Goal: Information Seeking & Learning: Understand process/instructions

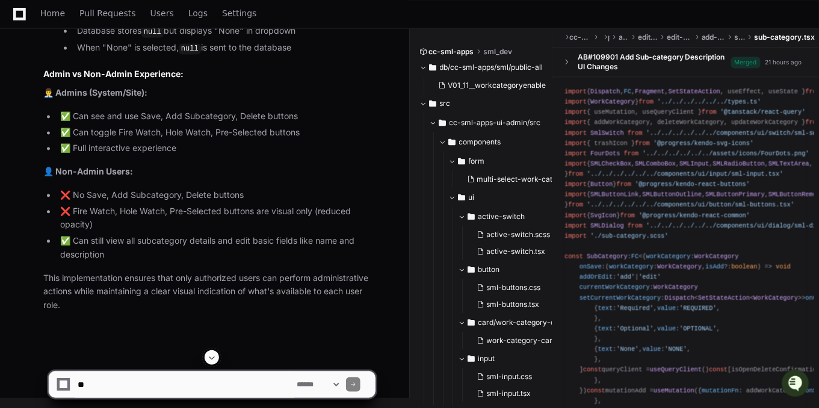
scroll to position [20448, 0]
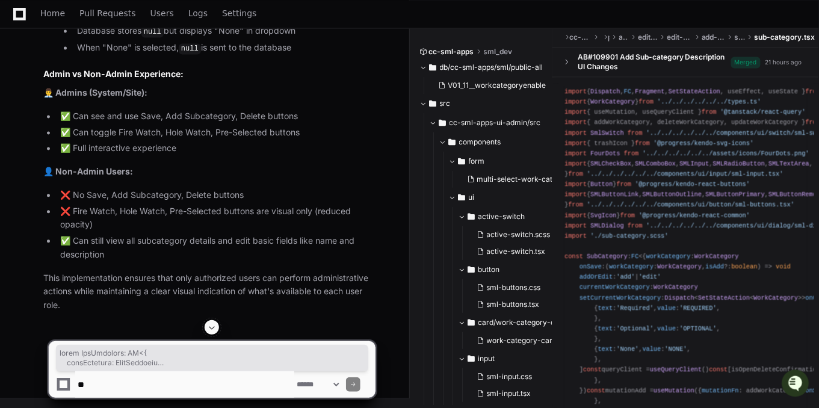
copy div "const SubCategory : FC <{ workCategory : WorkCategory onSave : ( workCategory :…"
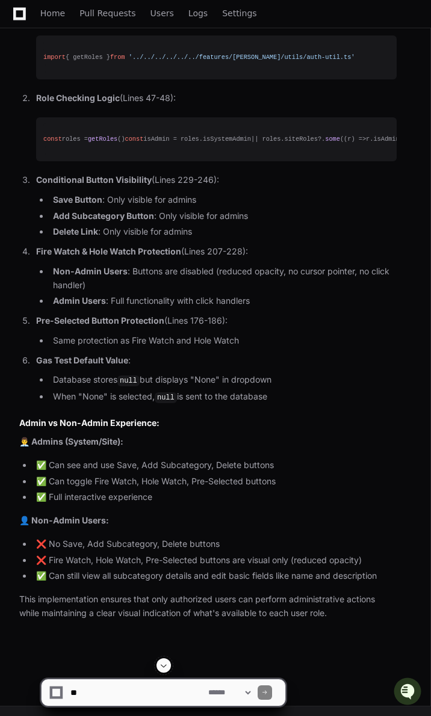
scroll to position [17373, 0]
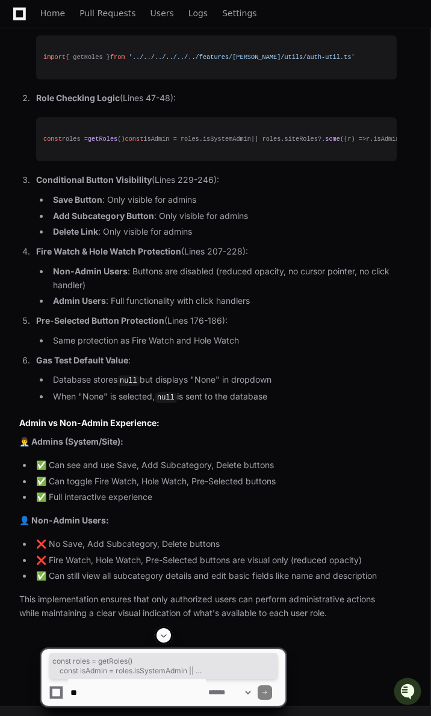
drag, startPoint x: 309, startPoint y: 241, endPoint x: 32, endPoint y: 233, distance: 276.2
copy div "const roles = getRoles () const isAdmin = roles. isSystemAdmin || roles. siteRo…"
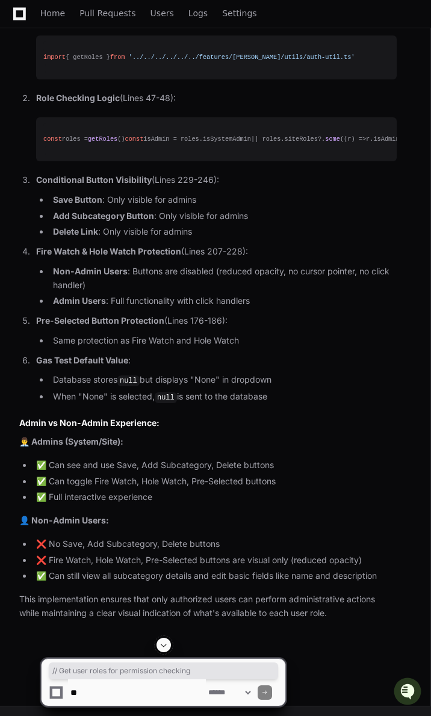
drag, startPoint x: 186, startPoint y: 219, endPoint x: 39, endPoint y: 224, distance: 147.5
copy span "// Get user roles for permission checking"
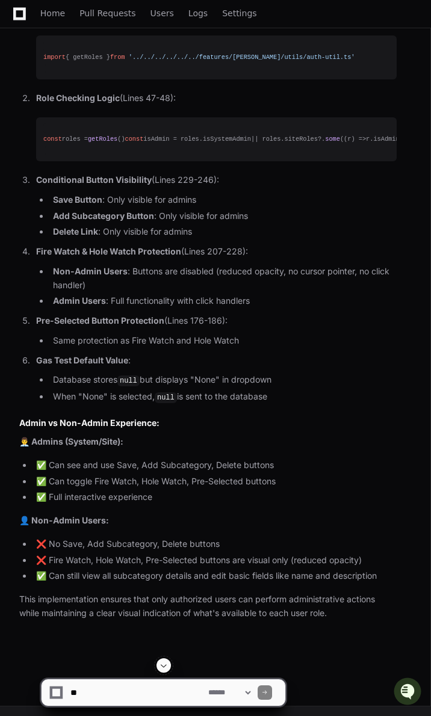
scroll to position [0, 75]
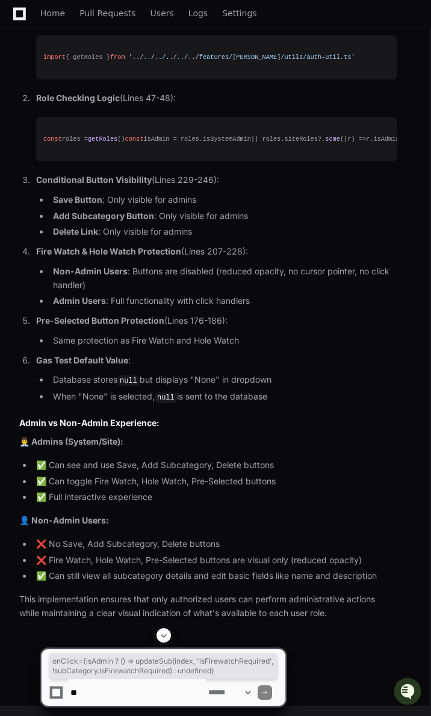
drag, startPoint x: 112, startPoint y: 360, endPoint x: 407, endPoint y: 360, distance: 294.8
copy span "onClick = {isAdmin ? () => updateSub(index, 'isFirewatchRequired', !subCategory…"
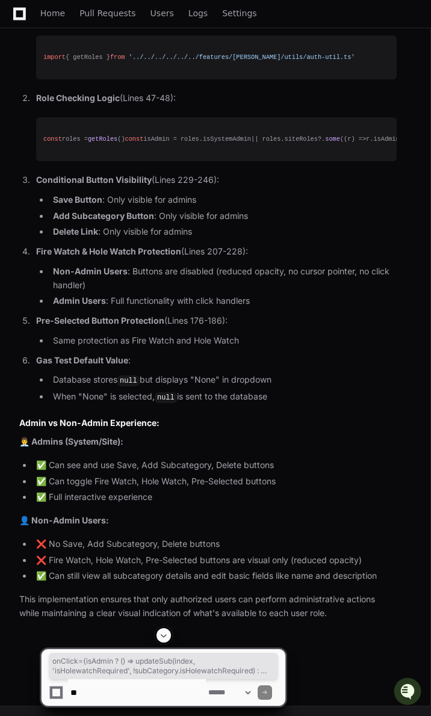
scroll to position [0, 171]
drag, startPoint x: 49, startPoint y: 463, endPoint x: 408, endPoint y: 463, distance: 359.2
copy span "onClick = {isAdmin ? () => updateSub(index, 'isHolewatchRequired', !subCategory…"
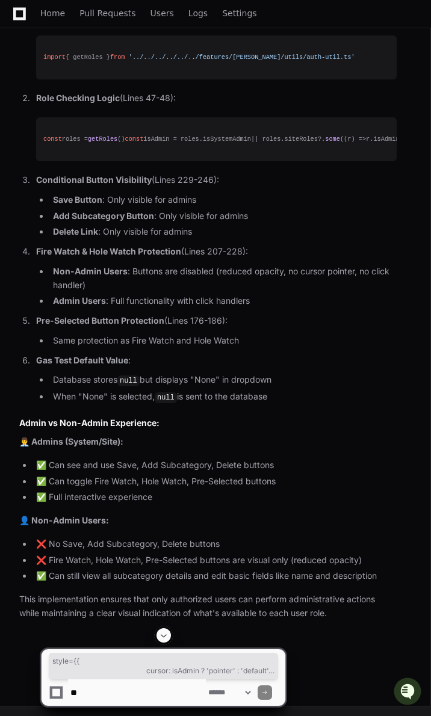
drag, startPoint x: 26, startPoint y: 452, endPoint x: 190, endPoint y: 423, distance: 166.9
copy span "style = {{ cursor: isAdmin ? ' pointer ' : ' default ', opacity: isAdmin ? 1 : …"
drag, startPoint x: 161, startPoint y: 381, endPoint x: 204, endPoint y: 501, distance: 127.7
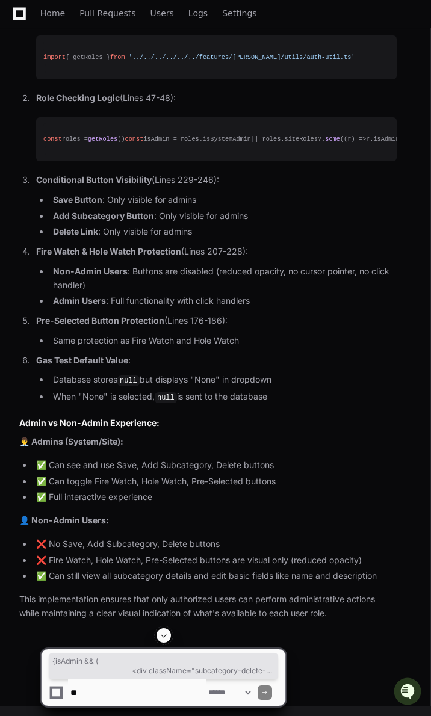
copy span "{isAdmin && ( < div className = "subcategory-delete-wrapper" > < span className…"
drag, startPoint x: 77, startPoint y: 316, endPoint x: 122, endPoint y: 513, distance: 201.7
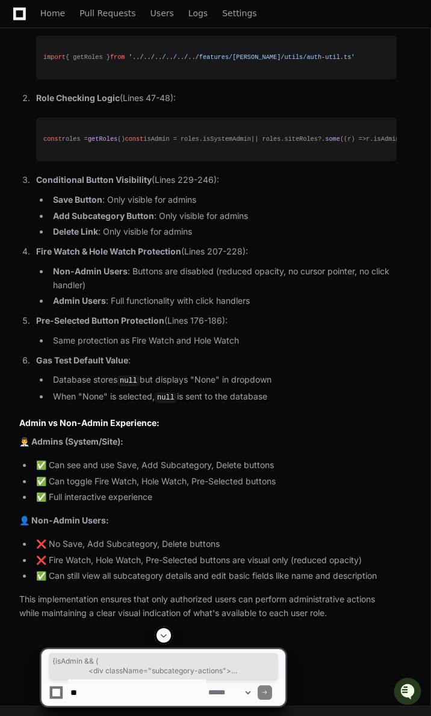
copy span "{isAdmin && ( < div className = "subcategory-actions" > {addOrEdit === 'edit' &…"
